Goal: Information Seeking & Learning: Understand process/instructions

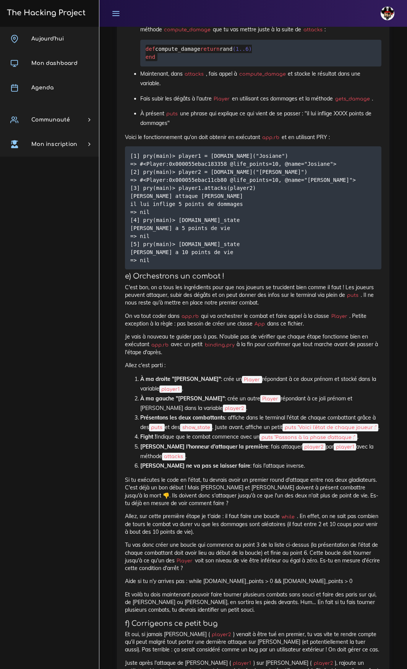
scroll to position [1851, 0]
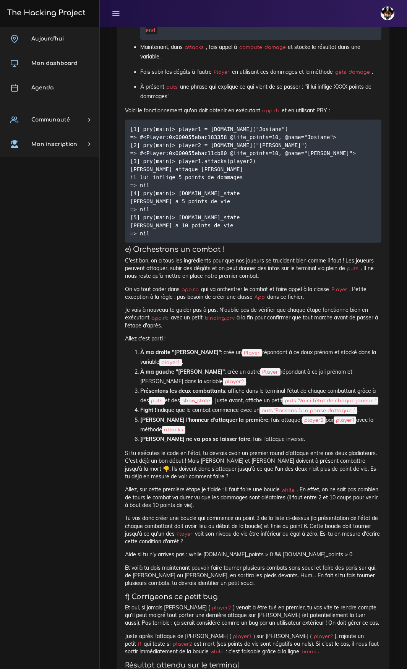
click at [229, 280] on p "C'est bon, on a tous les ingrédients pour que nos joueurs se trucident bien com…" at bounding box center [253, 268] width 257 height 23
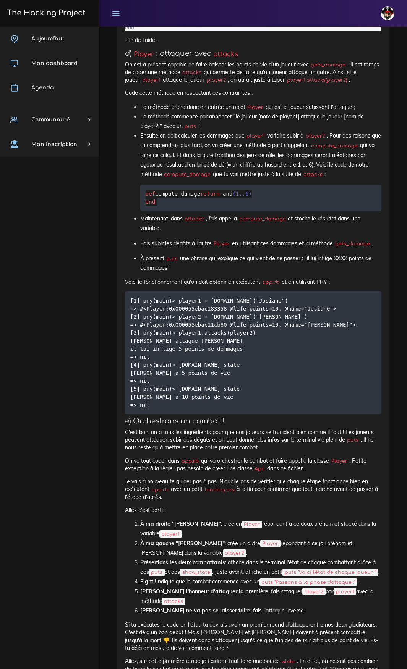
scroll to position [1659, 0]
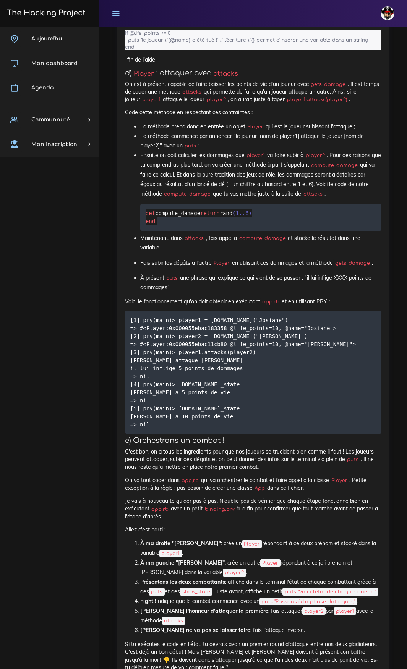
click at [252, 131] on li "La méthode prend donc en entrée un objet Player qui est le joueur subissant l'a…" at bounding box center [260, 127] width 241 height 10
click at [325, 131] on li "La méthode prend donc en entrée un objet Player qui est le joueur subissant l'a…" at bounding box center [260, 127] width 241 height 10
drag, startPoint x: 242, startPoint y: 172, endPoint x: 369, endPoint y: 182, distance: 127.3
click at [369, 151] on li "La méthode commence par annoncer "le joueur [nom de player1] attaque le joueur …" at bounding box center [260, 140] width 241 height 19
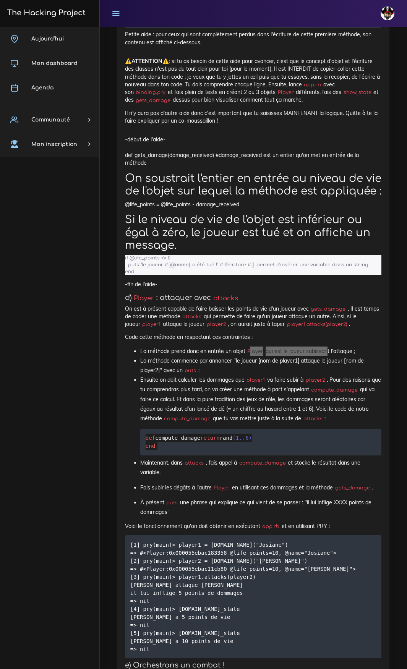
scroll to position [1468, 0]
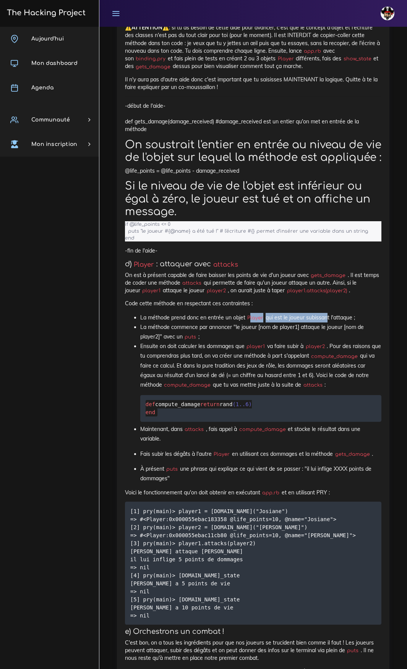
click at [244, 342] on li "La méthode commence par annoncer "le joueur [nom de player1] attaque le joueur …" at bounding box center [260, 332] width 241 height 19
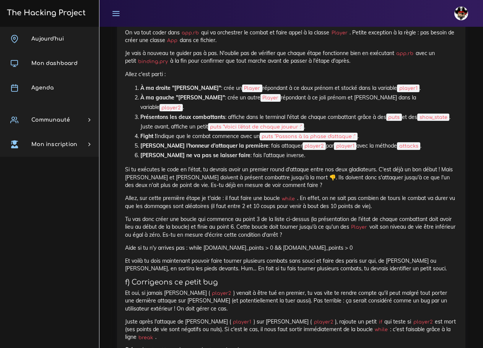
scroll to position [1917, 0]
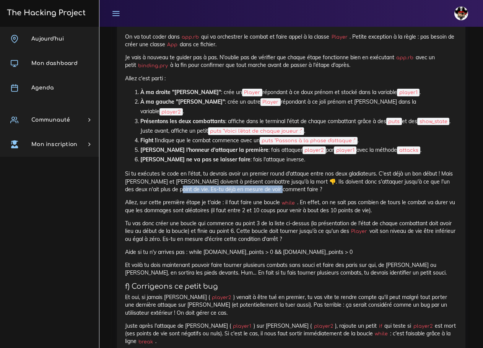
drag, startPoint x: 174, startPoint y: 227, endPoint x: 270, endPoint y: 229, distance: 95.6
click at [269, 193] on p "Si tu exécutes le code en l'état, tu devrais avoir un premier round d'attaque e…" at bounding box center [291, 181] width 332 height 23
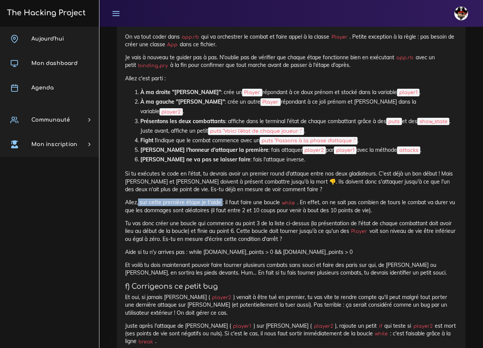
drag, startPoint x: 156, startPoint y: 238, endPoint x: 221, endPoint y: 237, distance: 65.0
click at [221, 214] on p "Allez, sur cette première étape je t'aide : il faut faire une boucle while . En…" at bounding box center [291, 206] width 332 height 16
drag, startPoint x: 226, startPoint y: 236, endPoint x: 298, endPoint y: 244, distance: 71.9
click at [298, 214] on p "Allez, sur cette première étape je t'aide : il faut faire une boucle while . En…" at bounding box center [291, 206] width 332 height 16
click at [326, 193] on p "Si tu exécutes le code en l'état, tu devrais avoir un premier round d'attaque e…" at bounding box center [291, 181] width 332 height 23
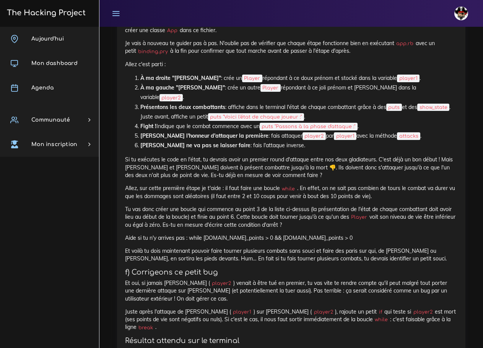
scroll to position [1955, 0]
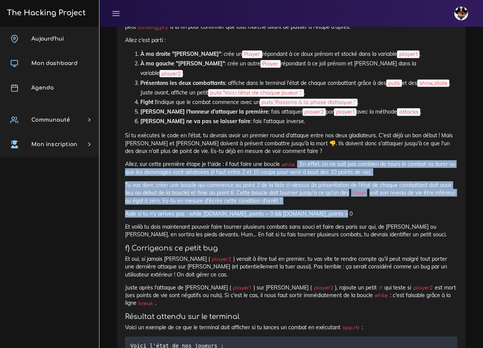
drag, startPoint x: 295, startPoint y: 198, endPoint x: 390, endPoint y: 252, distance: 108.9
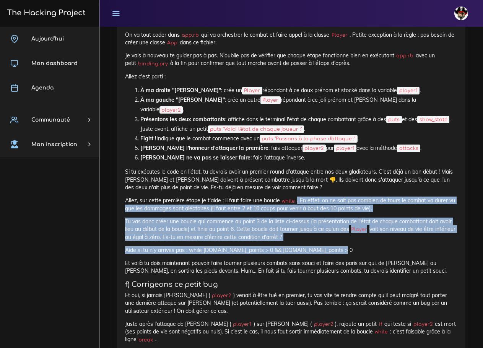
scroll to position [1917, 0]
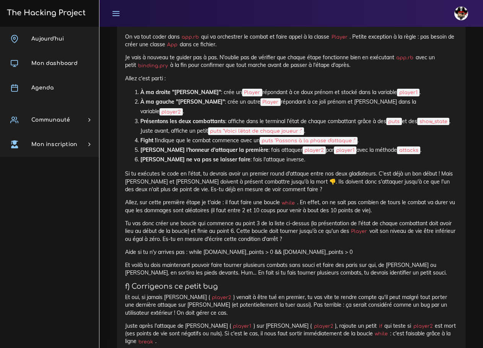
click at [385, 277] on p "Et voilà tu dois maintenant pouvoir faire tourner plusieurs combats sans souci …" at bounding box center [291, 269] width 332 height 16
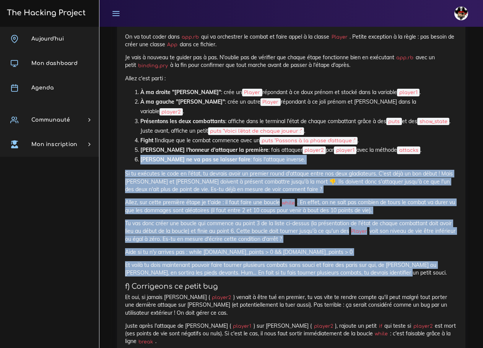
drag, startPoint x: 403, startPoint y: 312, endPoint x: 129, endPoint y: 201, distance: 295.5
click at [143, 193] on p "Si tu exécutes le code en l'état, tu devrais avoir un premier round d'attaque e…" at bounding box center [291, 181] width 332 height 23
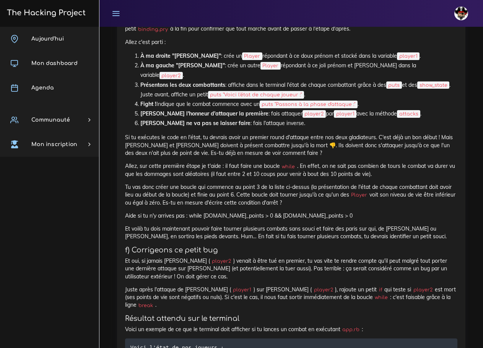
scroll to position [1955, 0]
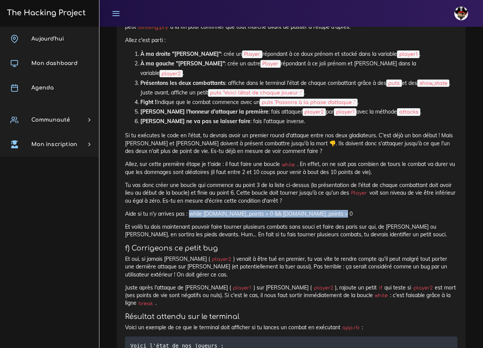
drag, startPoint x: 189, startPoint y: 252, endPoint x: 369, endPoint y: 252, distance: 179.7
click at [369, 218] on p "Aide si tu n'y arrives pas : while [DOMAIN_NAME]_points > 0 && [DOMAIN_NAME]_po…" at bounding box center [291, 214] width 332 height 8
copy p "while [DOMAIN_NAME]_points > 0 && [DOMAIN_NAME]_points > 0"
click at [265, 155] on p "Si tu exécutes le code en l'état, tu devrais avoir un premier round d'attaque e…" at bounding box center [291, 142] width 332 height 23
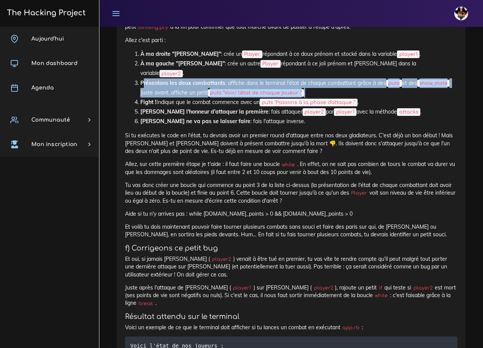
drag, startPoint x: 142, startPoint y: 119, endPoint x: 463, endPoint y: 133, distance: 321.4
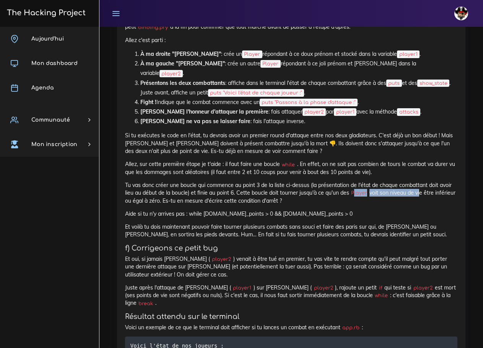
drag, startPoint x: 356, startPoint y: 229, endPoint x: 427, endPoint y: 232, distance: 71.2
click at [407, 205] on p "Tu vas donc créer une boucle qui commence au point 3 de la liste ci-dessus (la …" at bounding box center [291, 192] width 332 height 23
drag, startPoint x: 125, startPoint y: 237, endPoint x: 299, endPoint y: 240, distance: 173.2
drag, startPoint x: 130, startPoint y: 249, endPoint x: 182, endPoint y: 249, distance: 52.0
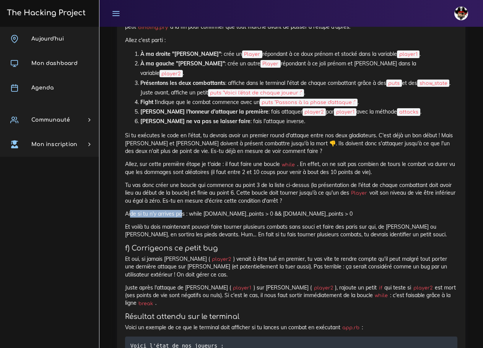
click at [181, 218] on p "Aide si tu n'y arrives pas : while [DOMAIN_NAME]_points > 0 && [DOMAIN_NAME]_po…" at bounding box center [291, 214] width 332 height 8
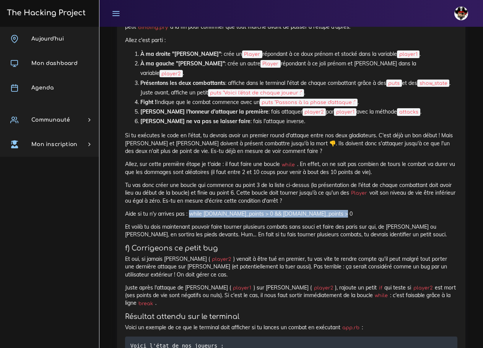
drag, startPoint x: 190, startPoint y: 251, endPoint x: 339, endPoint y: 252, distance: 149.5
click at [339, 218] on p "Aide si tu n'y arrives pas : while [DOMAIN_NAME]_points > 0 && [DOMAIN_NAME]_po…" at bounding box center [291, 214] width 332 height 8
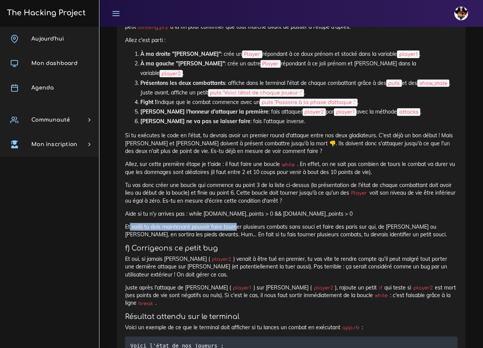
drag, startPoint x: 141, startPoint y: 263, endPoint x: 239, endPoint y: 265, distance: 97.9
click at [239, 239] on p "Et voilà tu dois maintenant pouvoir faire tourner plusieurs combats sans souci …" at bounding box center [291, 231] width 332 height 16
